Goal: Use online tool/utility: Use online tool/utility

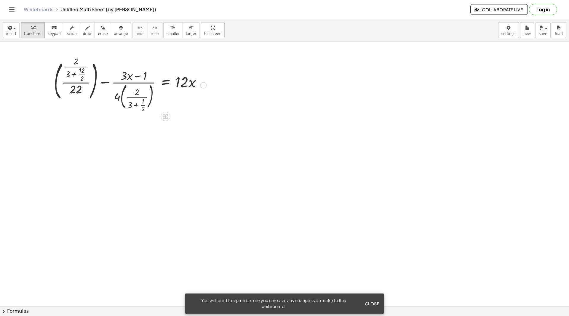
click at [143, 106] on div at bounding box center [130, 84] width 158 height 53
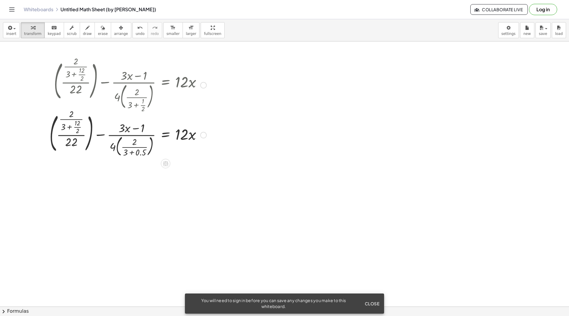
click at [133, 153] on div at bounding box center [128, 134] width 163 height 47
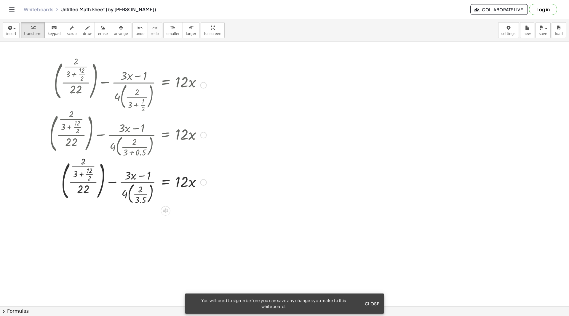
click at [141, 194] on div at bounding box center [128, 181] width 163 height 47
click at [142, 194] on div at bounding box center [128, 182] width 163 height 44
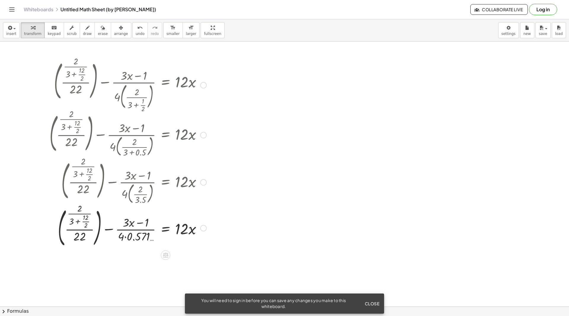
click at [125, 236] on div at bounding box center [128, 228] width 163 height 44
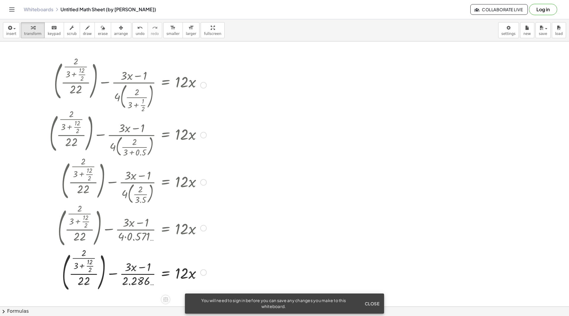
click at [136, 274] on div at bounding box center [128, 272] width 163 height 44
drag, startPoint x: 135, startPoint y: 282, endPoint x: 155, endPoint y: 272, distance: 22.5
click at [155, 272] on div at bounding box center [128, 272] width 163 height 44
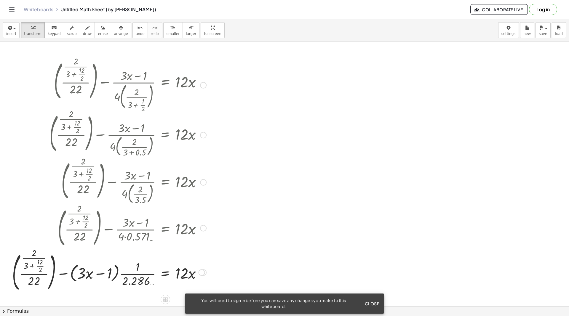
click at [140, 275] on div at bounding box center [109, 272] width 200 height 44
click at [140, 275] on div at bounding box center [106, 272] width 205 height 44
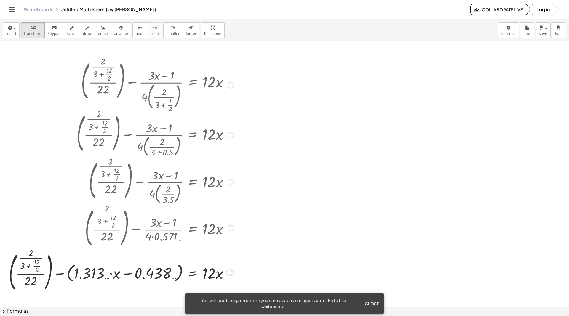
click at [111, 273] on div at bounding box center [121, 272] width 231 height 44
click at [38, 266] on div at bounding box center [121, 272] width 231 height 44
click at [33, 269] on div at bounding box center [122, 272] width 227 height 39
drag, startPoint x: 36, startPoint y: 282, endPoint x: 47, endPoint y: 269, distance: 17.5
click at [47, 266] on div at bounding box center [127, 272] width 218 height 39
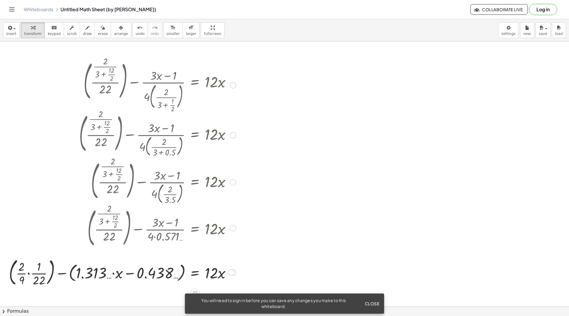
click at [29, 274] on div at bounding box center [122, 272] width 233 height 32
click at [39, 279] on div at bounding box center [133, 272] width 212 height 30
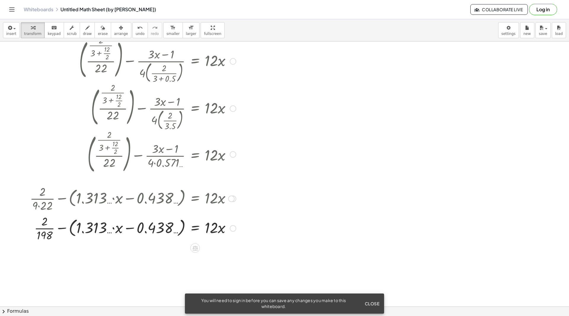
scroll to position [75, 0]
